Goal: Communication & Community: Answer question/provide support

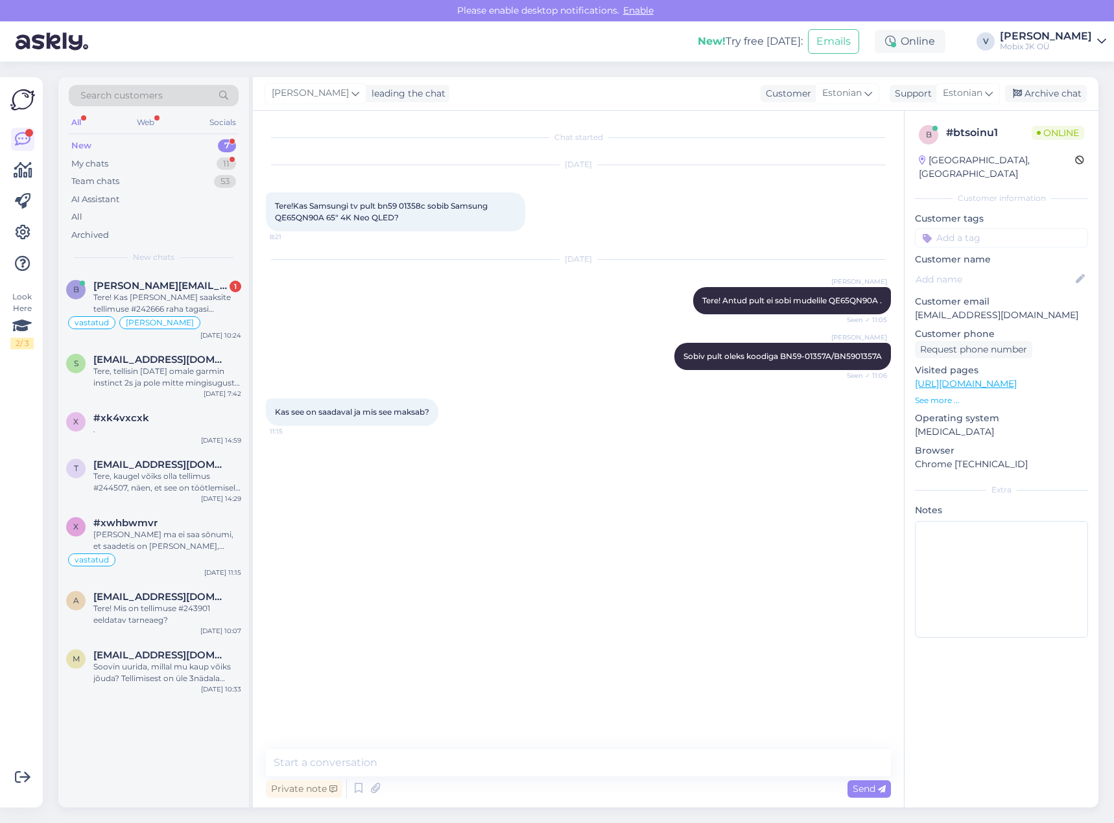
click at [195, 36] on div "New! Try free [DATE]: Emails Online V [PERSON_NAME] Mobix JK OÜ" at bounding box center [557, 41] width 1114 height 40
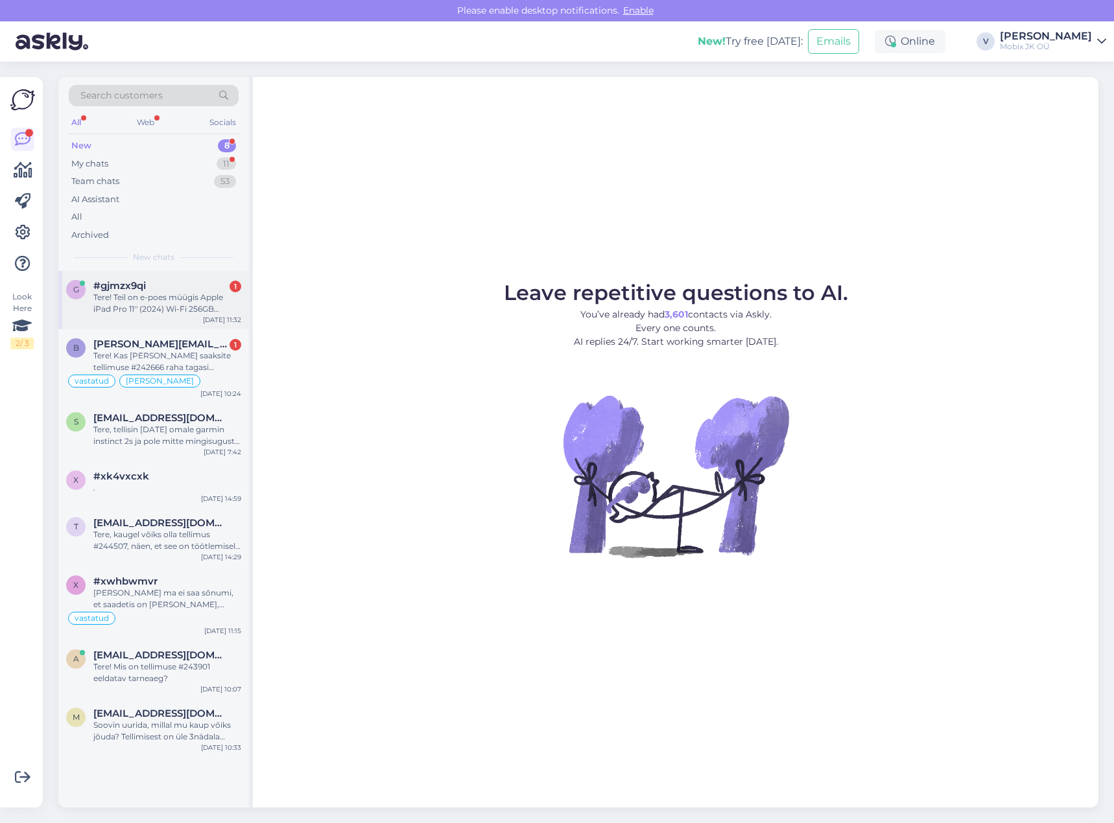
click at [172, 305] on div "Tere! Teil on e-poes müügis Apple iPad Pro 11'' (2024) Wi-Fi 256GB hinnaga 1029…" at bounding box center [167, 303] width 148 height 23
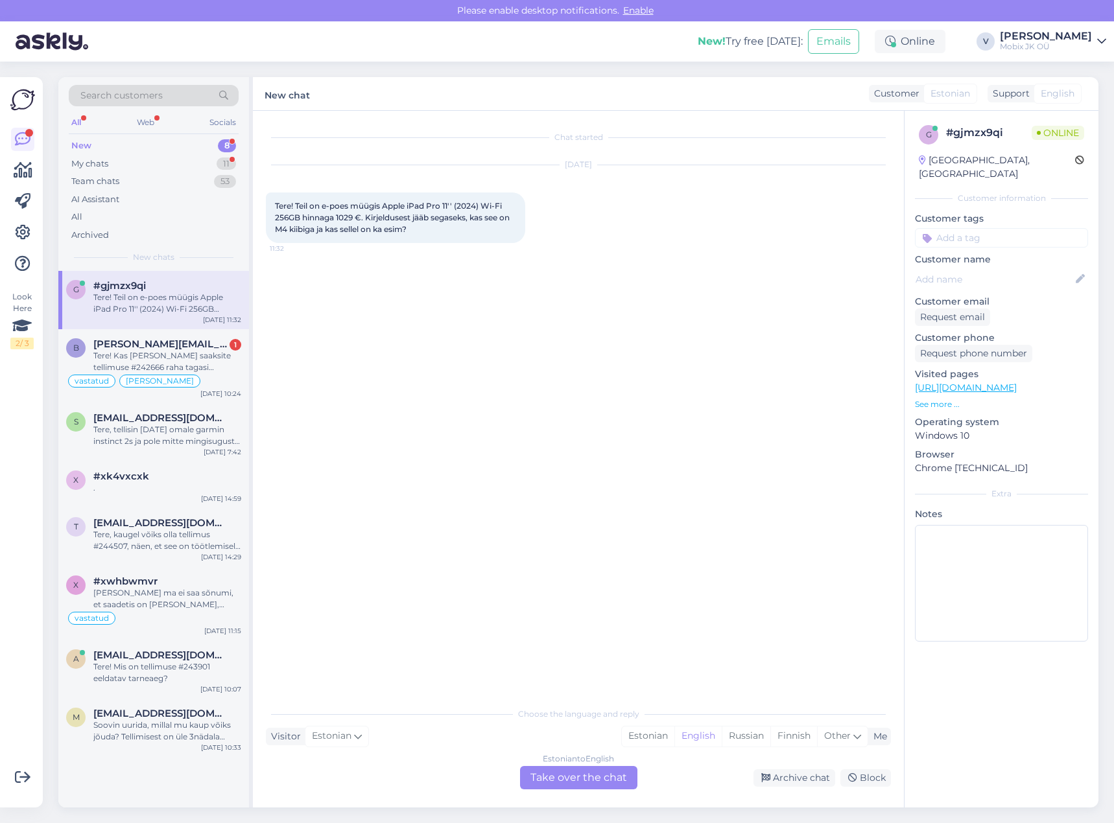
click at [1017, 382] on link "https://mobix.ee/toode/apple-ipad-pro-11-2024-wi-fi-256gb-silver/" at bounding box center [966, 388] width 102 height 12
click at [644, 735] on div "Estonian" at bounding box center [648, 736] width 53 height 19
click at [620, 768] on div "Estonian to Estonian Take over the chat" at bounding box center [578, 777] width 117 height 23
click at [620, 764] on div "Choose the language and reply Visitor Estonian Me Estonian English Russian Finn…" at bounding box center [578, 745] width 625 height 89
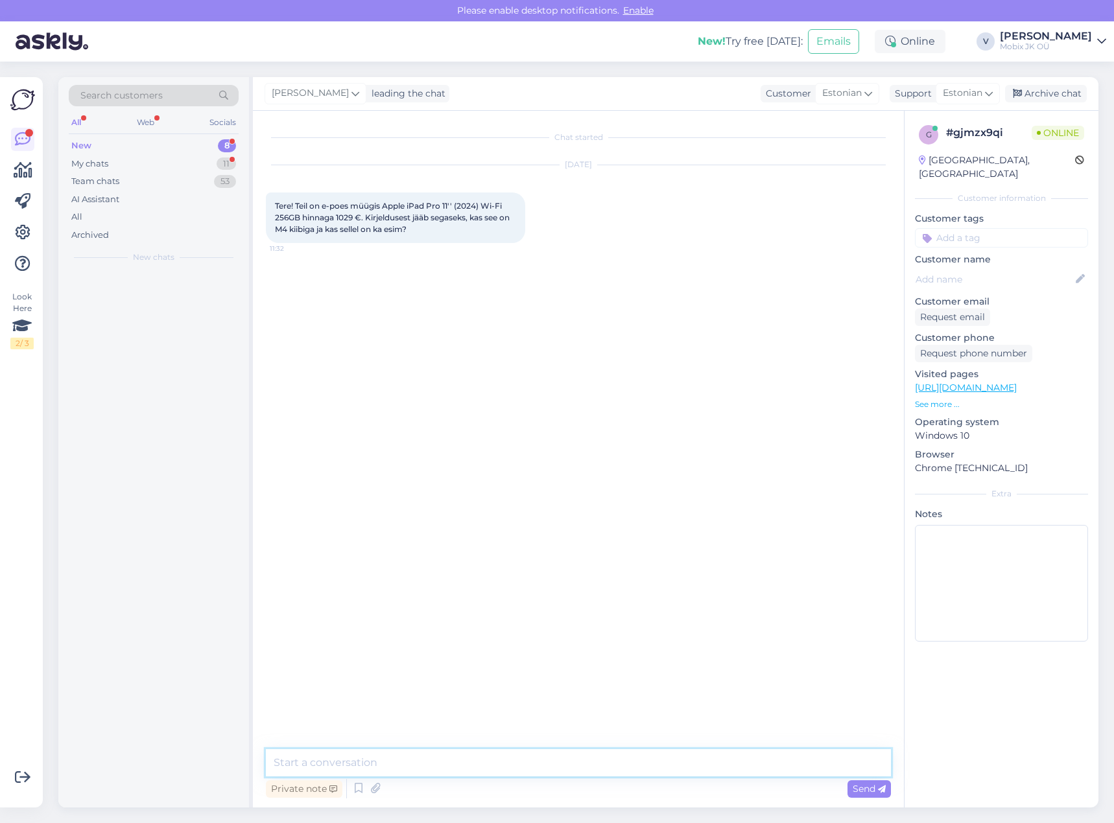
click at [621, 767] on textarea at bounding box center [578, 762] width 625 height 27
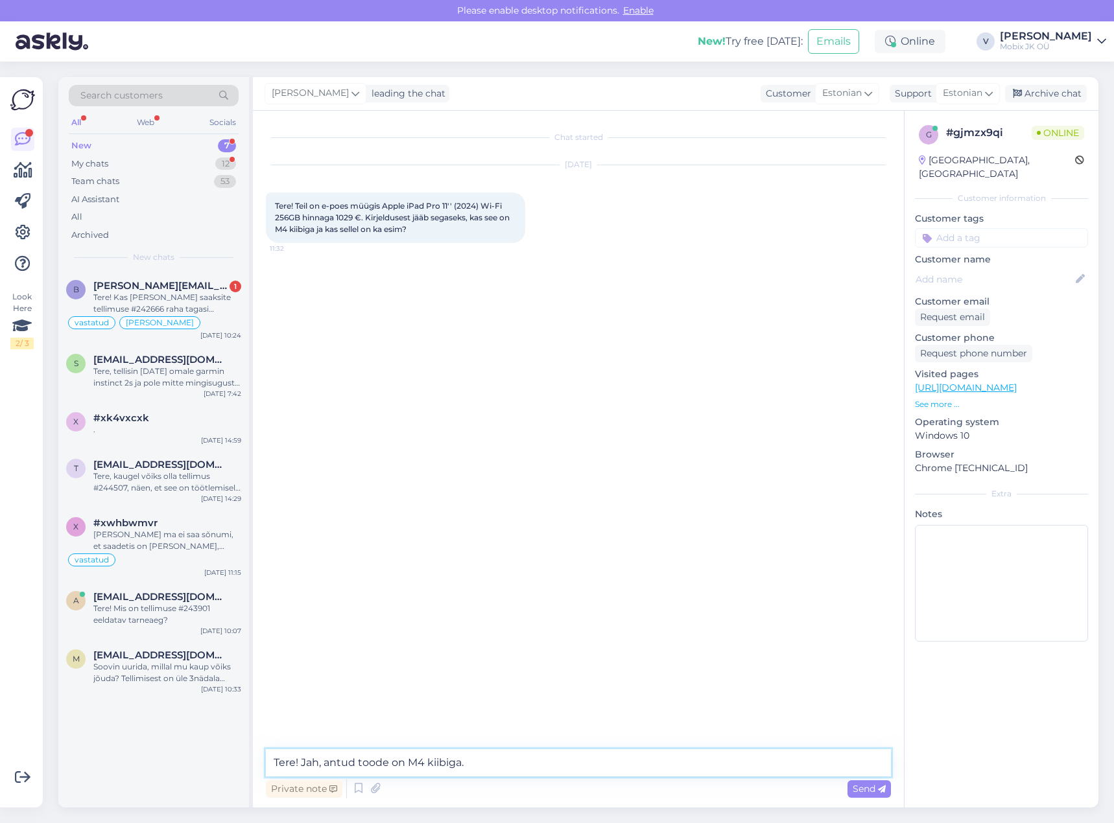
click at [591, 757] on textarea "Tere! Jah, antud toode on M4 kiibiga." at bounding box center [578, 762] width 625 height 27
type textarea "Tere! Jah, antud toode on M4 kiibiga. Ei, e-simmi pole. Hind on 1029€ ja toode …"
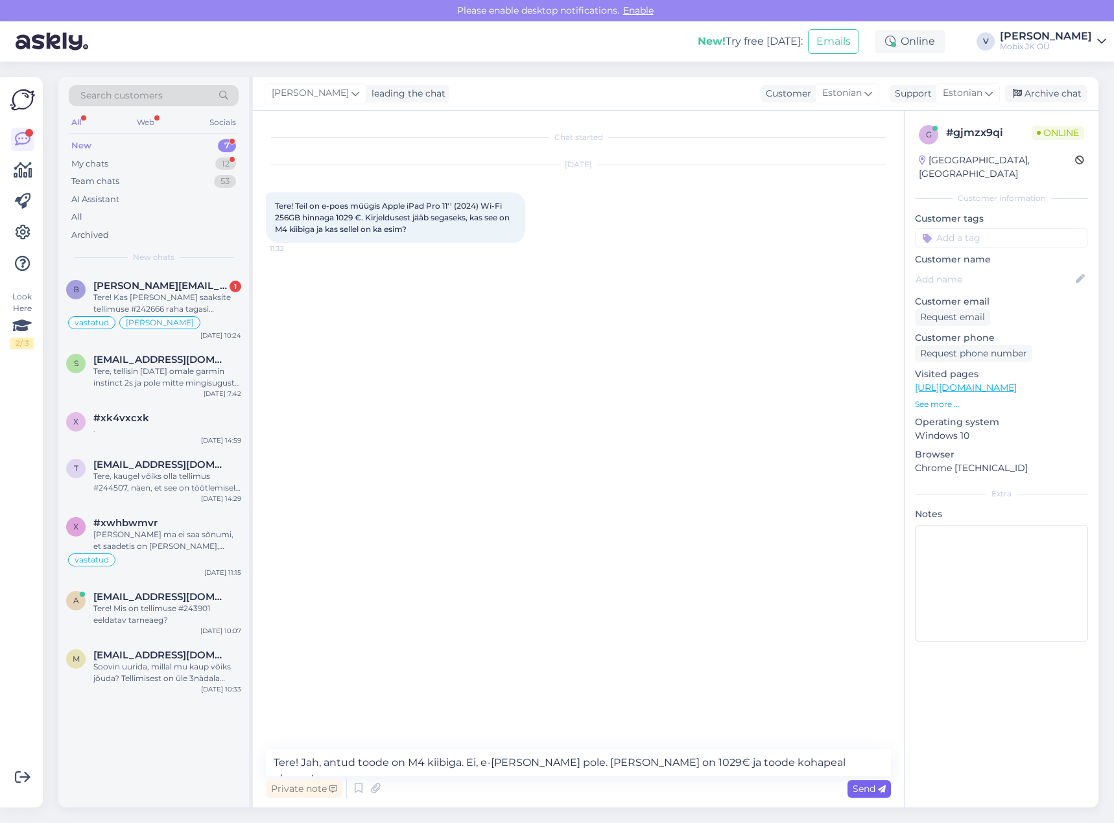
click at [882, 782] on div "Send" at bounding box center [868, 790] width 43 height 18
